Goal: Task Accomplishment & Management: Manage account settings

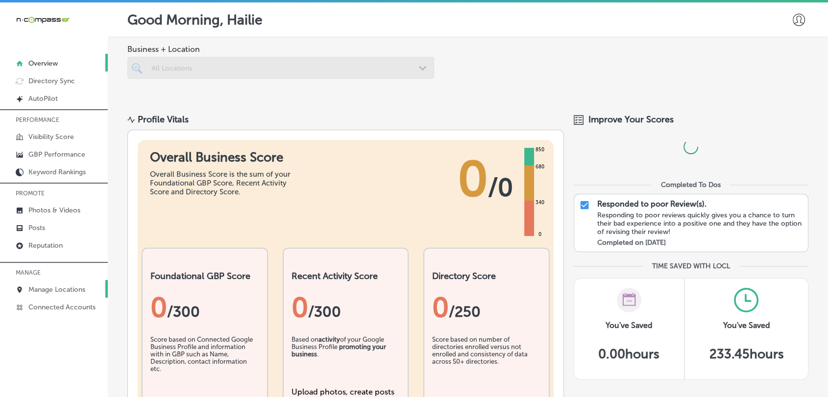
click at [70, 283] on link "Manage Locations" at bounding box center [54, 289] width 108 height 18
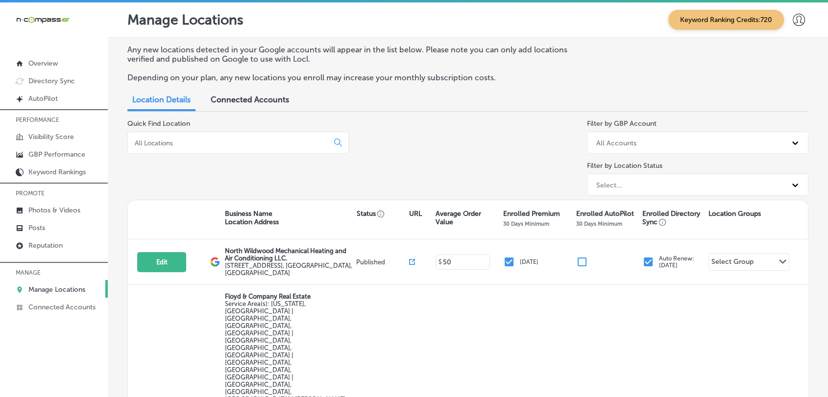
click at [300, 146] on input at bounding box center [230, 143] width 193 height 9
click at [52, 213] on p "Photos & Videos" at bounding box center [54, 210] width 52 height 8
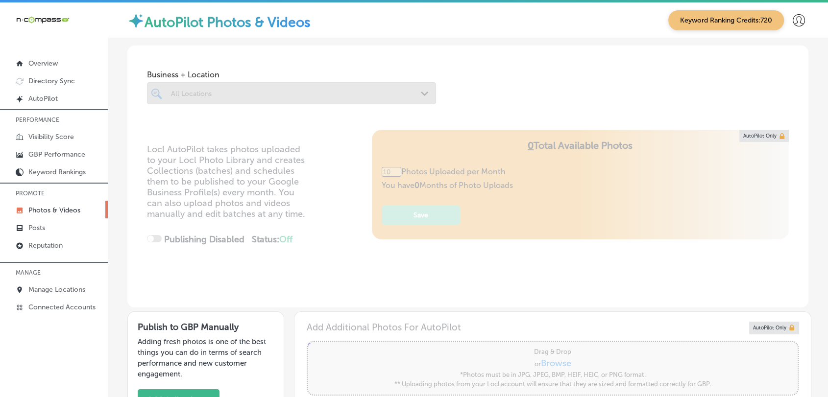
click at [186, 98] on div at bounding box center [291, 93] width 289 height 22
click at [206, 92] on div at bounding box center [291, 93] width 289 height 22
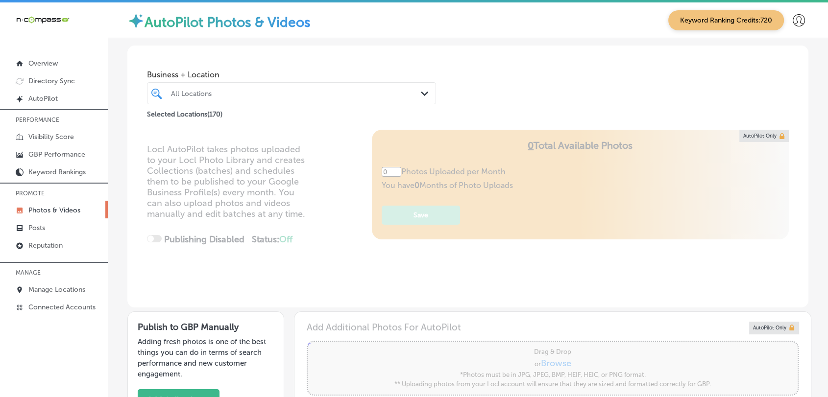
click at [245, 99] on div at bounding box center [279, 93] width 219 height 13
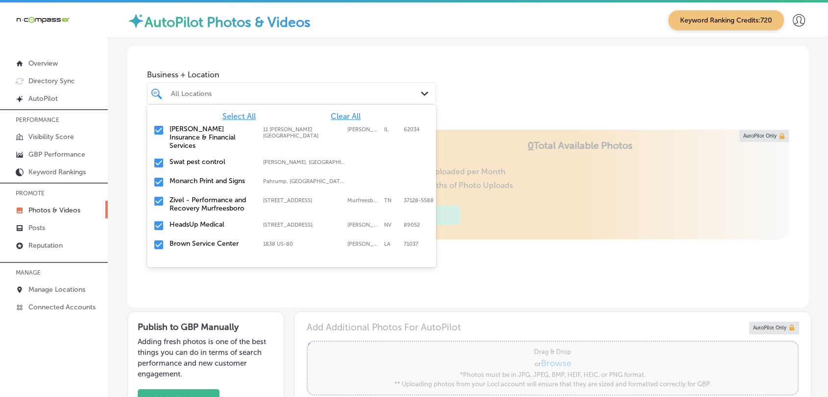
type input "5"
click at [333, 114] on span "Clear All" at bounding box center [346, 116] width 30 height 9
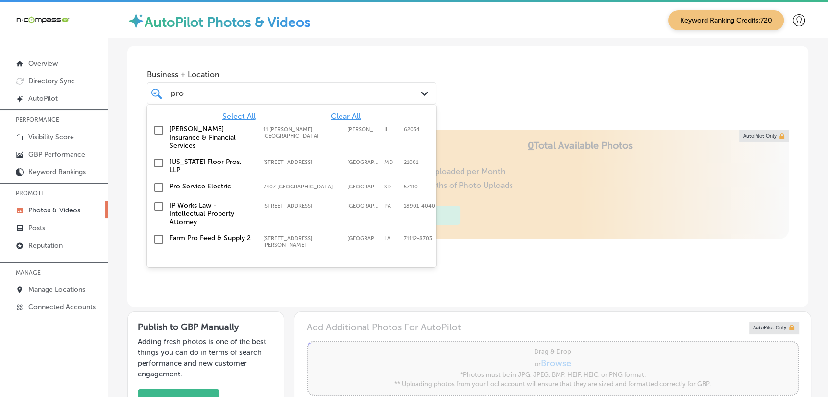
click at [272, 184] on label "7407 [GEOGRAPHIC_DATA]" at bounding box center [302, 187] width 79 height 6
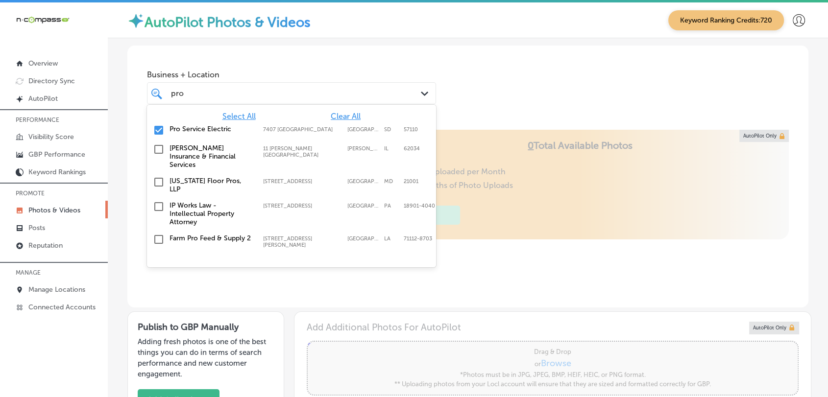
type input "pro"
click at [315, 65] on div "Business + Location option 7407 [GEOGRAPHIC_DATA], [GEOGRAPHIC_DATA]. option 11…" at bounding box center [291, 84] width 289 height 39
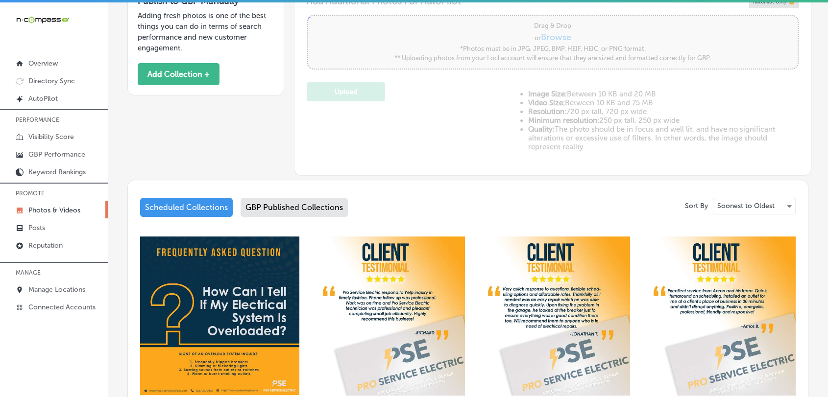
scroll to position [435, 0]
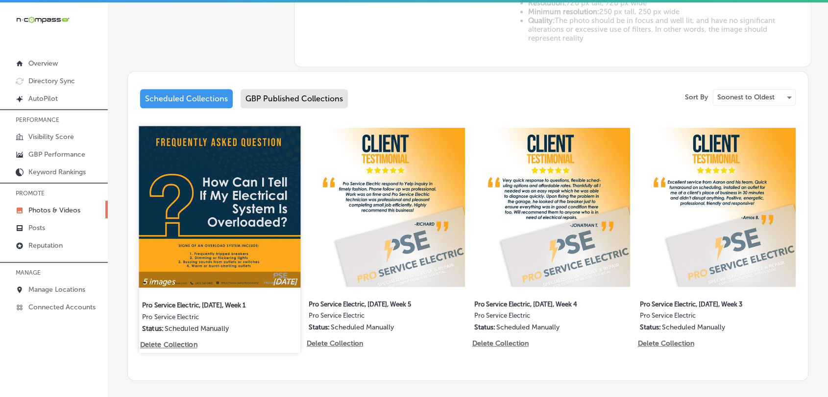
click at [253, 239] on img at bounding box center [220, 207] width 162 height 162
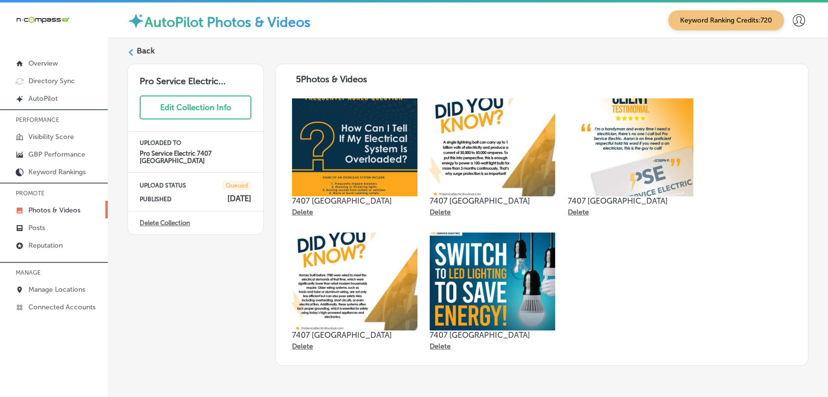
click at [241, 259] on div "Pro Service Electric... Edit Collection Info UPLOADED TO Pro Service Electric 7…" at bounding box center [195, 215] width 136 height 302
click at [140, 52] on label "Back" at bounding box center [146, 51] width 18 height 11
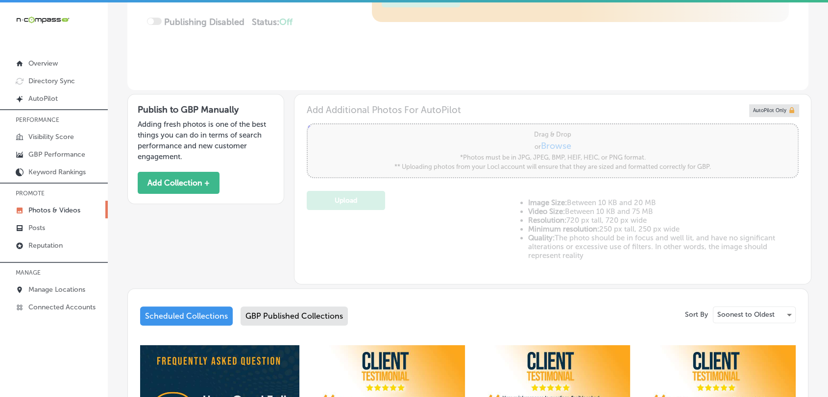
type input "5"
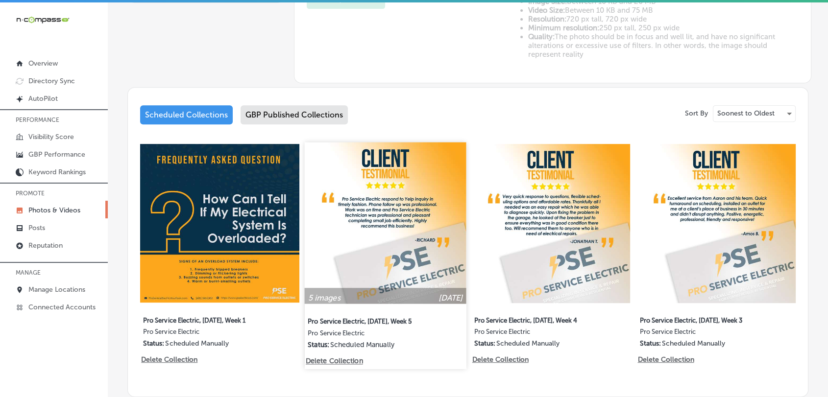
scroll to position [435, 0]
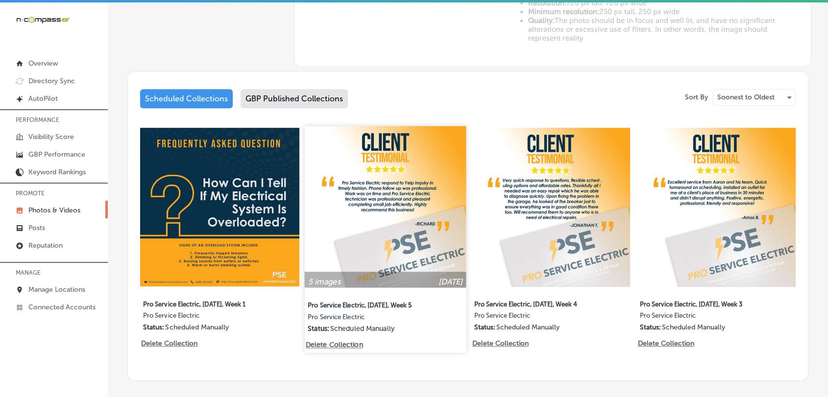
click at [397, 228] on img at bounding box center [385, 207] width 162 height 162
